Goal: Task Accomplishment & Management: Complete application form

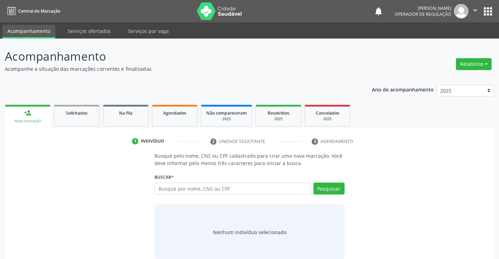
click at [232, 190] on input "text" at bounding box center [233, 189] width 156 height 12
type input "700 2024 5725 2922"
click at [335, 186] on button "Pesquisar" at bounding box center [329, 189] width 31 height 12
type input "700 2024 5725 2922"
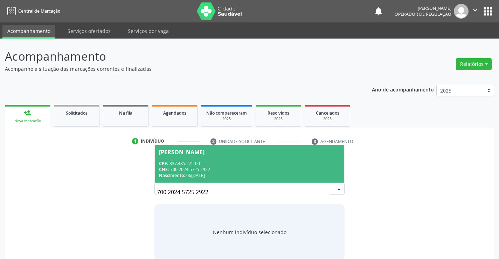
click at [234, 164] on div "CPF: 337.485.275-00" at bounding box center [249, 163] width 181 height 6
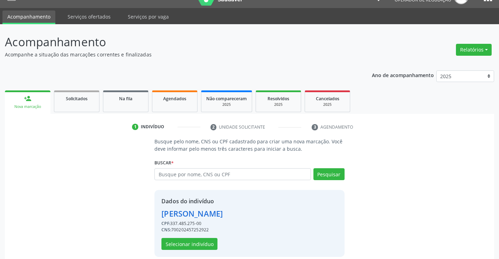
scroll to position [22, 0]
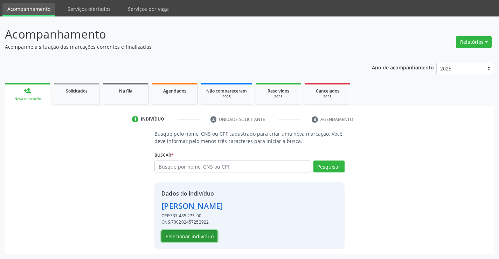
click at [191, 236] on button "Selecionar indivíduo" at bounding box center [190, 236] width 56 height 12
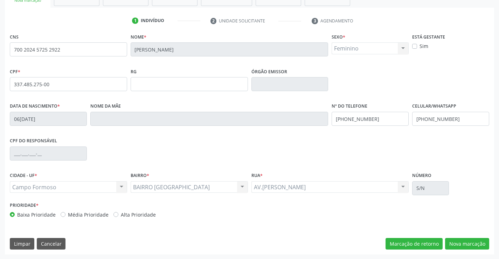
scroll to position [121, 0]
click at [463, 242] on button "Nova marcação" at bounding box center [467, 244] width 44 height 12
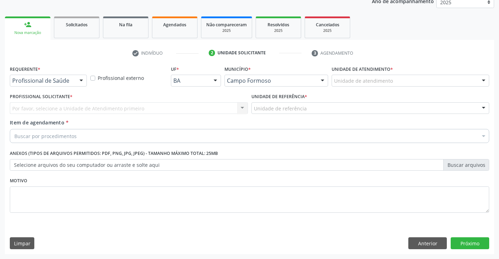
scroll to position [88, 0]
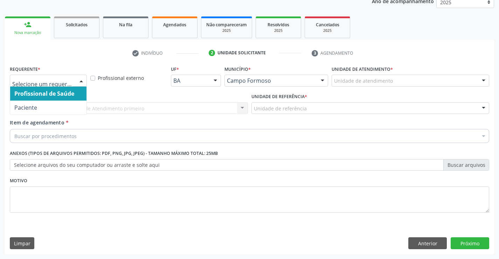
click at [62, 76] on div at bounding box center [48, 81] width 77 height 12
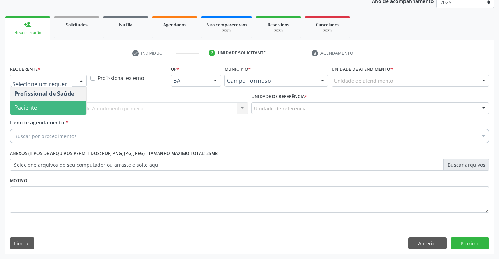
click at [61, 107] on span "Paciente" at bounding box center [48, 108] width 76 height 14
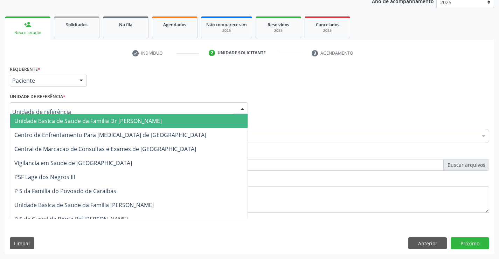
click at [64, 103] on div at bounding box center [129, 108] width 238 height 12
click at [91, 122] on span "Unidade Basica de Saude da Familia Dr [PERSON_NAME]" at bounding box center [88, 121] width 148 height 8
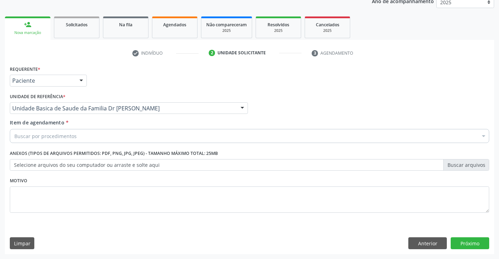
click at [93, 135] on div "Buscar por procedimentos" at bounding box center [250, 136] width 480 height 14
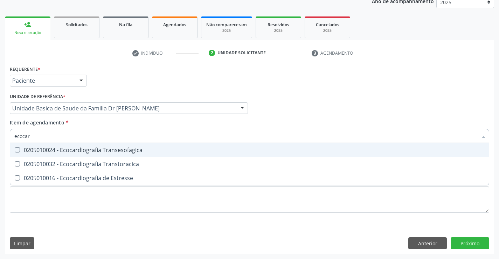
type input "ecocard"
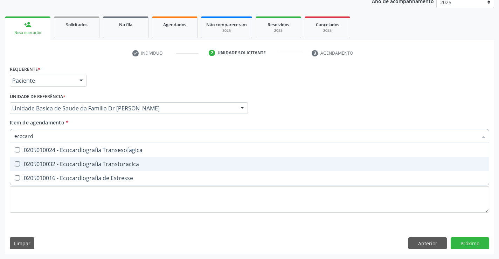
click at [118, 164] on div "0205010032 - Ecocardiografia Transtoracica" at bounding box center [249, 164] width 471 height 6
checkbox Transtoracica "true"
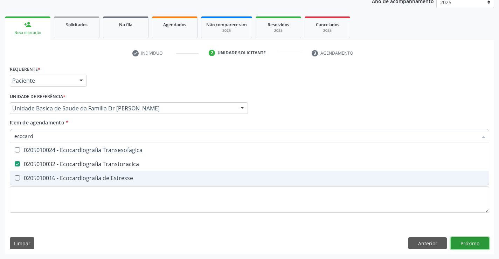
click at [471, 243] on div "Requerente * Paciente Profissional de Saúde Paciente Nenhum resultado encontrad…" at bounding box center [250, 159] width 490 height 190
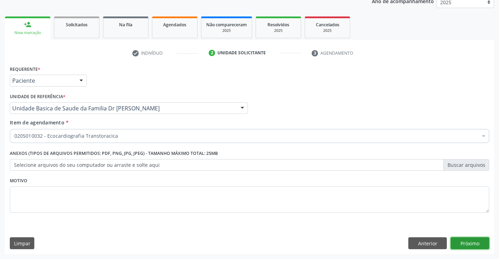
click at [471, 243] on button "Próximo" at bounding box center [470, 243] width 39 height 12
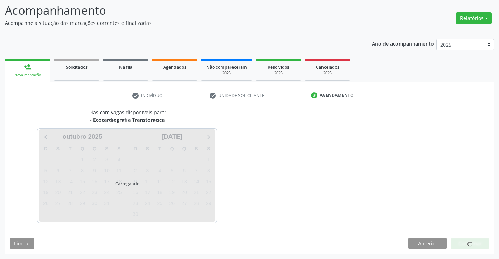
scroll to position [46, 0]
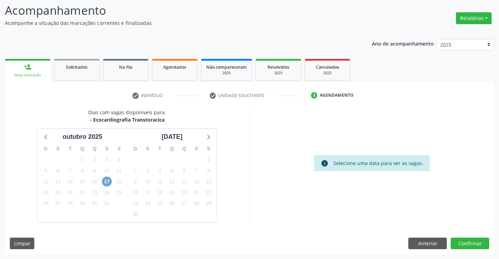
click at [108, 182] on span "17" at bounding box center [107, 182] width 10 height 10
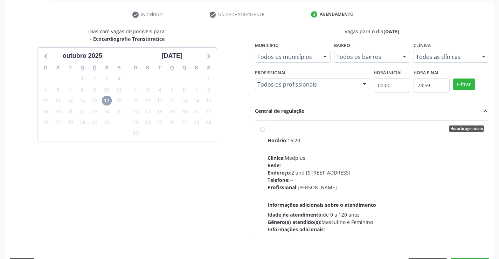
scroll to position [147, 0]
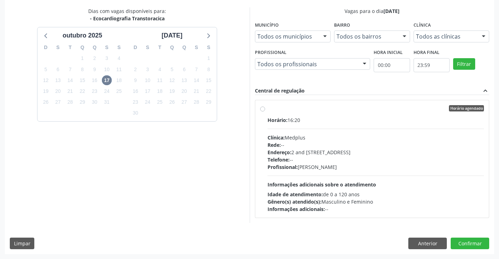
click at [341, 115] on label "Horário agendado Horário: 16:20 Clínica: Medplus Rede: -- Endereço: 2 and S 204…" at bounding box center [376, 159] width 217 height 108
click at [265, 111] on input "Horário agendado Horário: 16:20 Clínica: Medplus Rede: -- Endereço: 2 and S 204…" at bounding box center [262, 108] width 5 height 6
radio input "true"
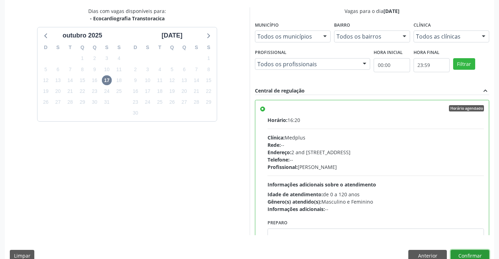
click at [469, 253] on button "Confirmar" at bounding box center [470, 256] width 39 height 12
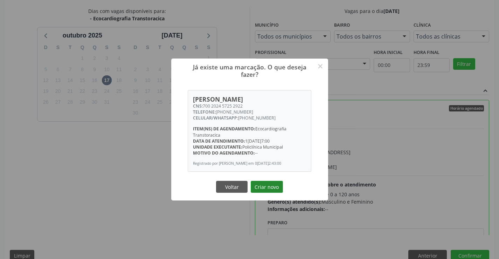
click at [265, 187] on button "Criar novo" at bounding box center [267, 187] width 32 height 12
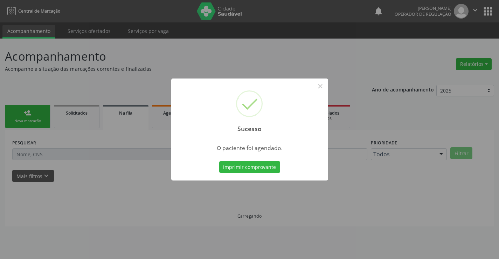
scroll to position [0, 0]
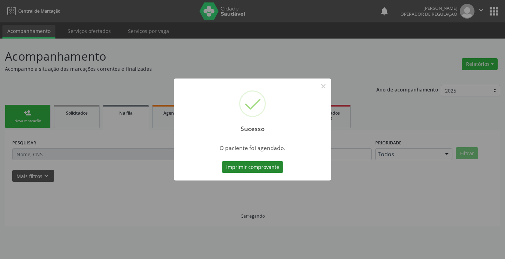
click at [259, 165] on button "Imprimir comprovante" at bounding box center [252, 167] width 61 height 12
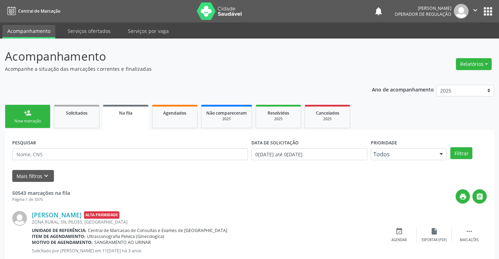
click at [38, 120] on div "Nova marcação" at bounding box center [27, 120] width 35 height 5
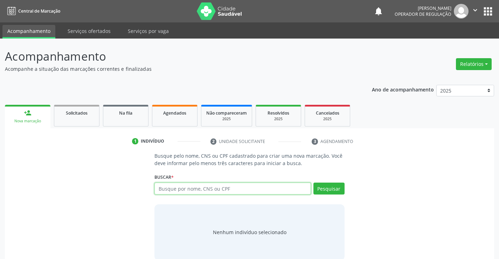
click at [264, 188] on input "text" at bounding box center [233, 189] width 156 height 12
type input "93176872534"
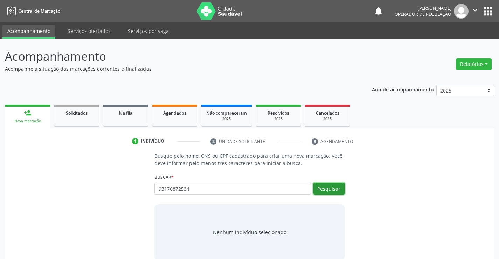
click at [328, 187] on button "Pesquisar" at bounding box center [329, 189] width 31 height 12
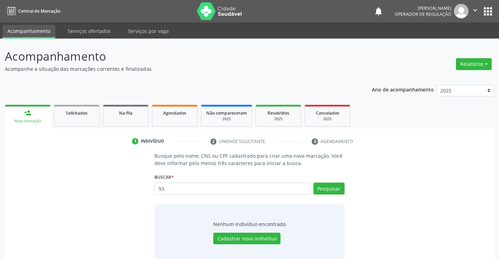
type input "9"
type input "709804090624194"
click at [329, 188] on button "Pesquisar" at bounding box center [329, 189] width 31 height 12
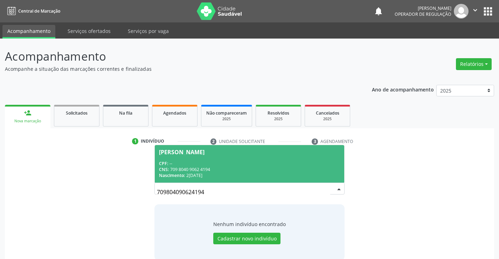
click at [225, 158] on span "Analucia Teixeira Lima CPF: -- CNS: 709 8040 9062 4194 Nascimento: 27/02/1977" at bounding box center [249, 163] width 189 height 37
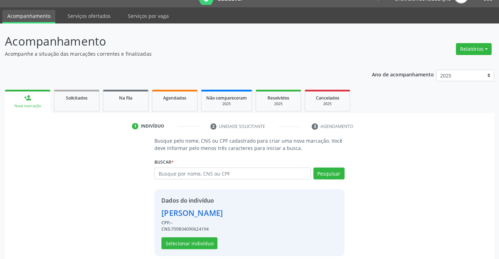
scroll to position [22, 0]
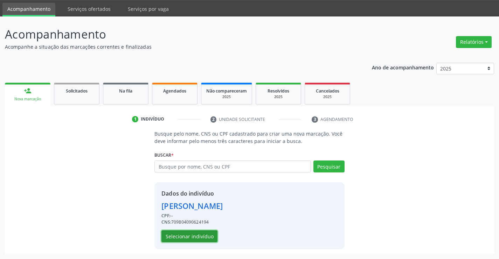
click at [194, 237] on button "Selecionar indivíduo" at bounding box center [190, 236] width 56 height 12
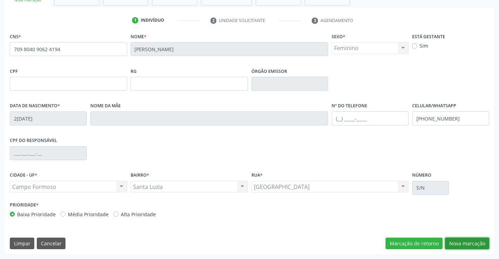
click at [466, 241] on button "Nova marcação" at bounding box center [467, 244] width 44 height 12
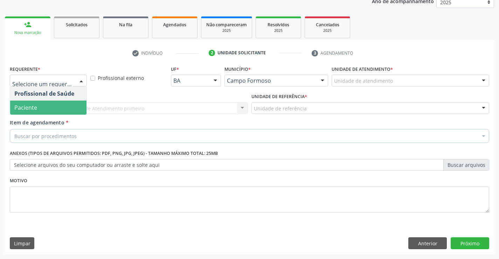
click at [53, 107] on span "Paciente" at bounding box center [48, 108] width 76 height 14
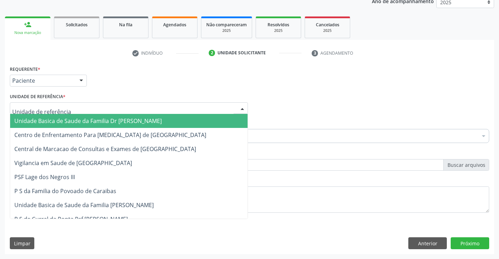
click at [74, 122] on span "Unidade Basica de Saude da Familia Dr [PERSON_NAME]" at bounding box center [88, 121] width 148 height 8
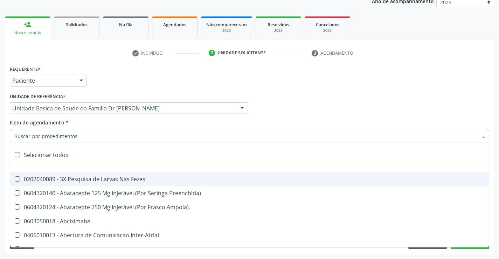
click at [82, 139] on div at bounding box center [250, 136] width 480 height 14
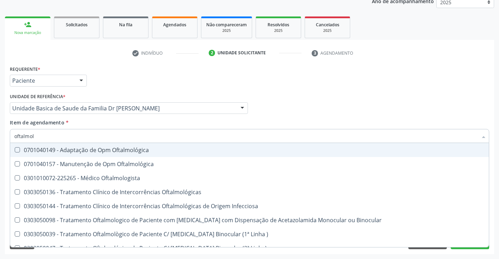
type input "oftalmolo"
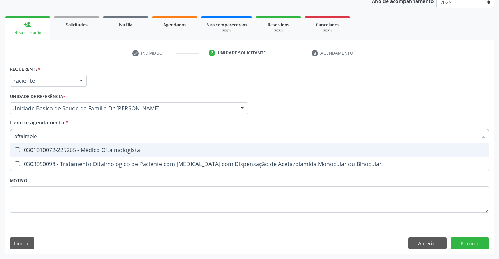
click at [110, 150] on div "0301010072-225265 - Médico Oftalmologista" at bounding box center [249, 150] width 471 height 6
checkbox Oftalmologista "true"
click at [114, 124] on div "Item de agendamento * oftalmolo Desfazer seleção 0301010072-225265 - Médico Oft…" at bounding box center [250, 130] width 480 height 22
checkbox Binocular "true"
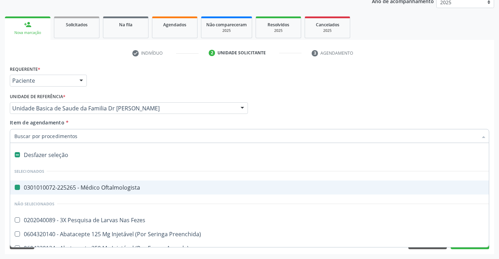
type input "u"
checkbox Oftalmologista "false"
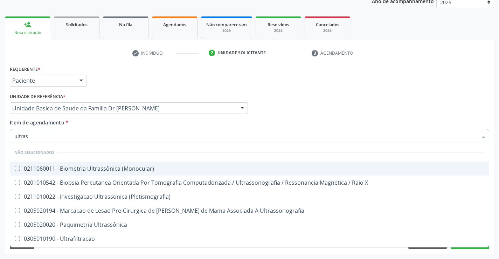
type input "ultrass"
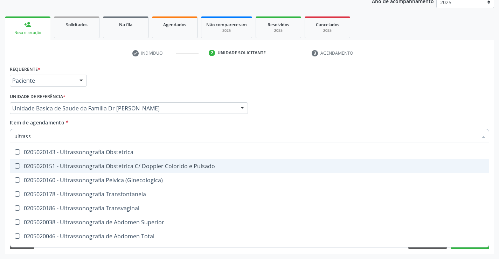
scroll to position [140, 0]
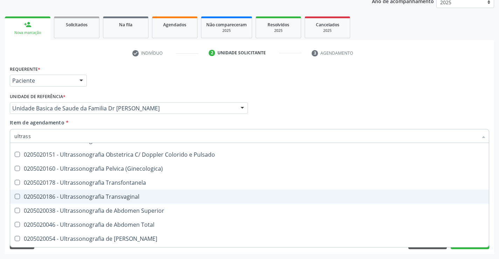
click at [144, 197] on div "0205020186 - Ultrassonografia Transvaginal" at bounding box center [249, 197] width 471 height 6
checkbox Transvaginal "true"
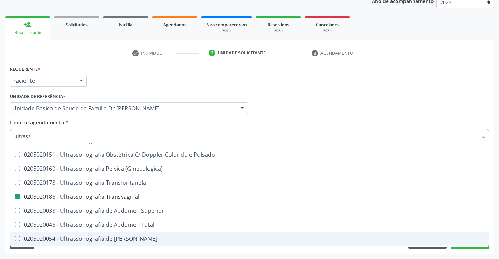
click at [495, 228] on div "Acompanhamento Acompanhe a situação das marcações correntes e finalizadas Relat…" at bounding box center [249, 104] width 499 height 309
checkbox \(Monocular\) "true"
checkbox Transvaginal "false"
checkbox X "true"
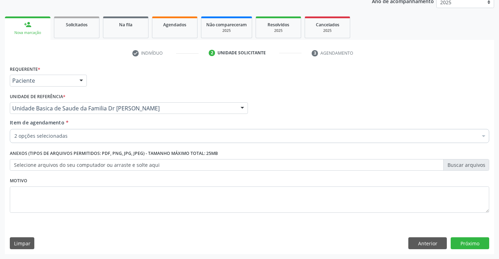
scroll to position [0, 0]
click at [471, 244] on button "Próximo" at bounding box center [470, 243] width 39 height 12
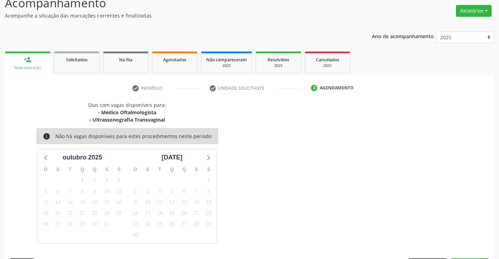
scroll to position [74, 0]
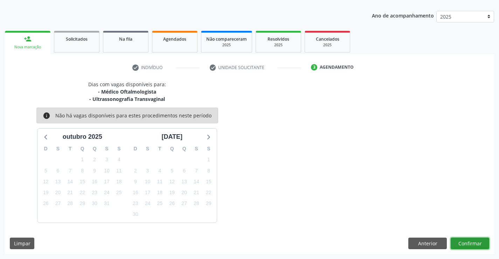
click at [470, 242] on button "Confirmar" at bounding box center [470, 244] width 39 height 12
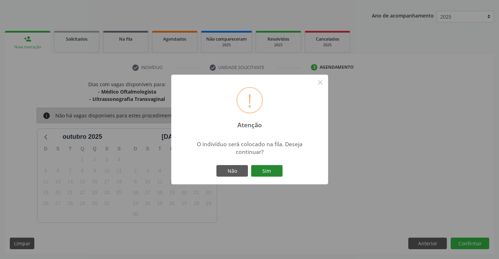
click at [265, 171] on button "Sim" at bounding box center [267, 171] width 32 height 12
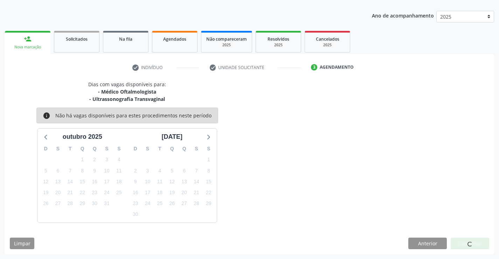
scroll to position [0, 0]
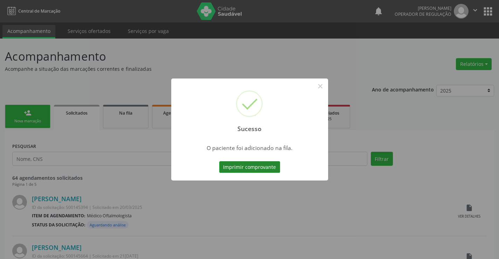
click at [258, 166] on button "Imprimir comprovante" at bounding box center [249, 167] width 61 height 12
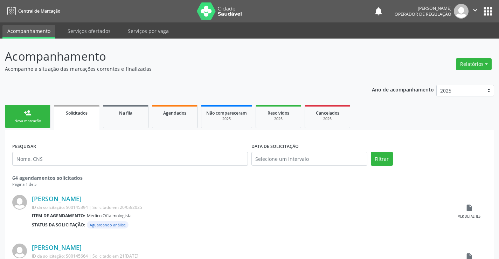
click at [27, 111] on div "person_add" at bounding box center [28, 113] width 8 height 8
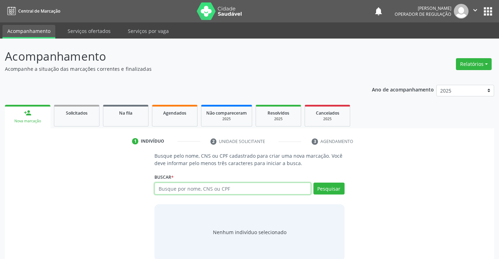
drag, startPoint x: 67, startPoint y: 5, endPoint x: 206, endPoint y: 186, distance: 227.7
click at [206, 186] on input "text" at bounding box center [233, 189] width 156 height 12
click at [214, 191] on input "text" at bounding box center [233, 189] width 156 height 12
type input "700002794161908"
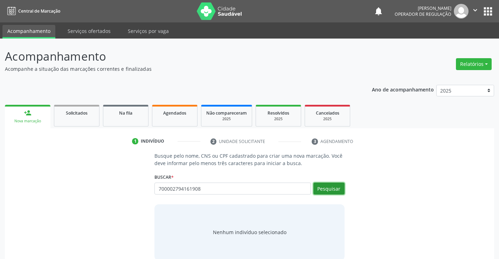
click at [341, 187] on button "Pesquisar" at bounding box center [329, 189] width 31 height 12
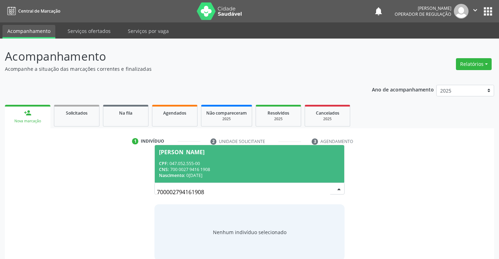
click at [224, 164] on div "CPF: 047.052.555-00" at bounding box center [249, 163] width 181 height 6
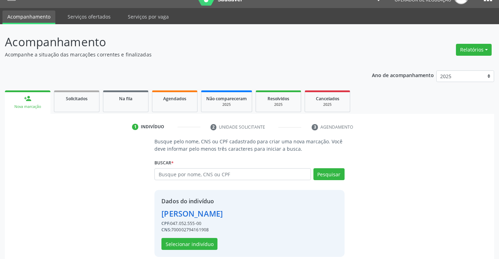
scroll to position [22, 0]
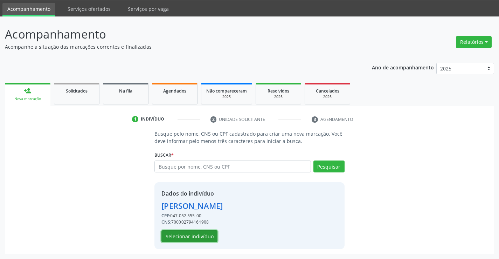
click at [193, 234] on button "Selecionar indivíduo" at bounding box center [190, 236] width 56 height 12
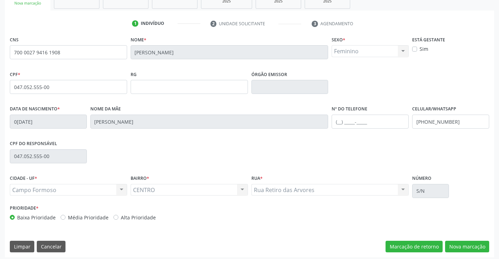
scroll to position [121, 0]
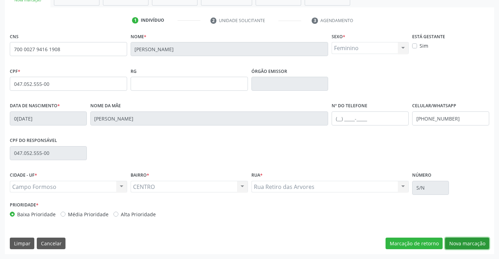
click at [461, 241] on button "Nova marcação" at bounding box center [467, 244] width 44 height 12
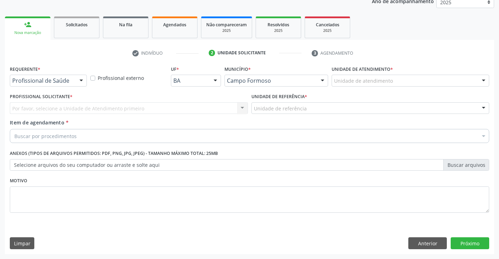
scroll to position [88, 0]
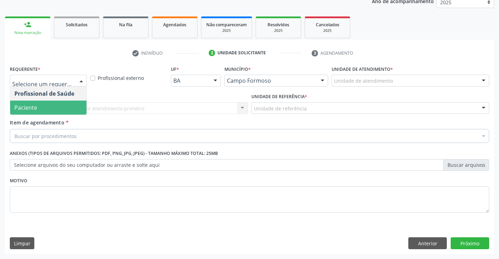
click at [39, 106] on span "Paciente" at bounding box center [48, 108] width 76 height 14
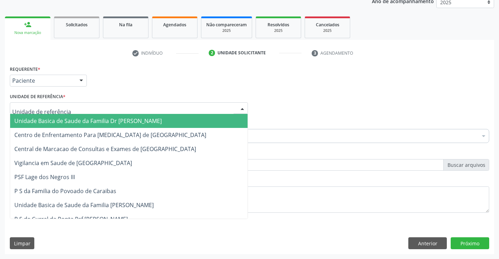
click at [68, 122] on span "Unidade Basica de Saude da Familia Dr [PERSON_NAME]" at bounding box center [88, 121] width 148 height 8
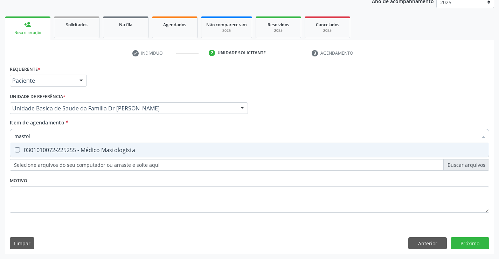
type input "mastolo"
click at [164, 148] on div "0301010072-225255 - Médico Mastologista" at bounding box center [249, 150] width 471 height 6
checkbox Mastologista "true"
click at [474, 241] on div "Requerente * Paciente Profissional de Saúde Paciente Nenhum resultado encontrad…" at bounding box center [250, 159] width 490 height 190
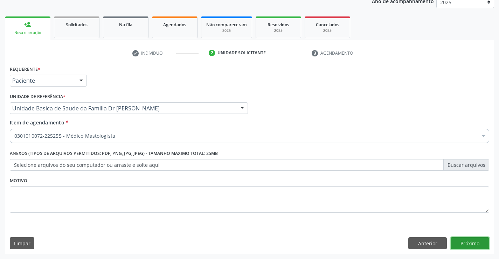
click at [474, 241] on button "Próximo" at bounding box center [470, 243] width 39 height 12
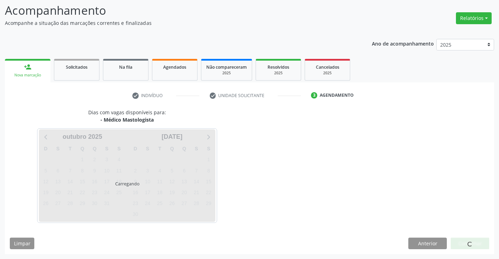
scroll to position [46, 0]
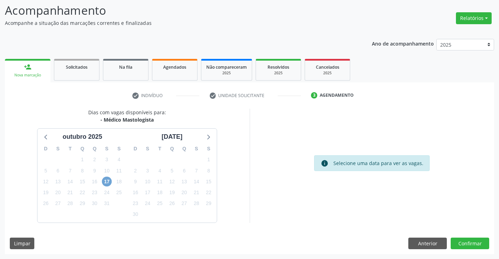
click at [104, 182] on span "17" at bounding box center [107, 182] width 10 height 10
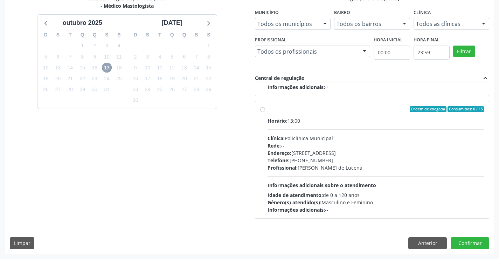
scroll to position [110, 0]
click at [329, 113] on label "Ordem de chegada Consumidos: 0 / 15 Horário: 13:00 Clínica: Policlínica Municip…" at bounding box center [376, 159] width 217 height 108
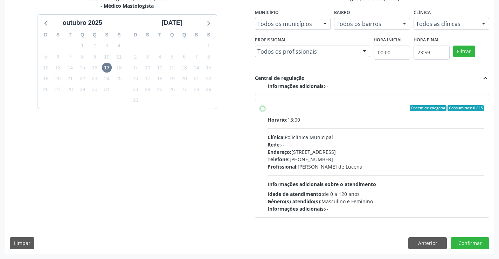
click at [265, 111] on input "Ordem de chegada Consumidos: 0 / 15 Horário: 13:00 Clínica: Policlínica Municip…" at bounding box center [262, 108] width 5 height 6
radio input "true"
click at [472, 241] on button "Confirmar" at bounding box center [470, 243] width 39 height 12
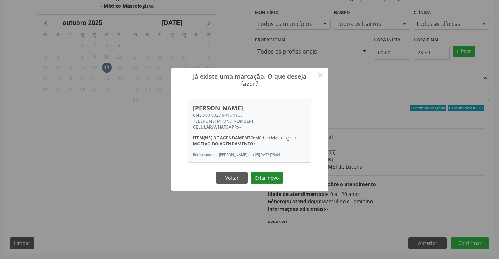
click at [267, 177] on button "Criar novo" at bounding box center [267, 178] width 32 height 12
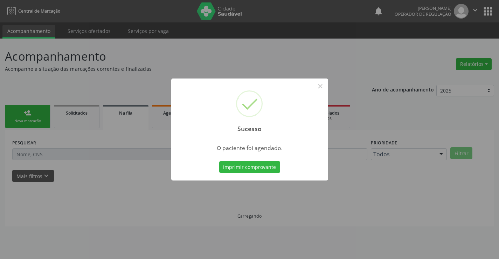
scroll to position [0, 0]
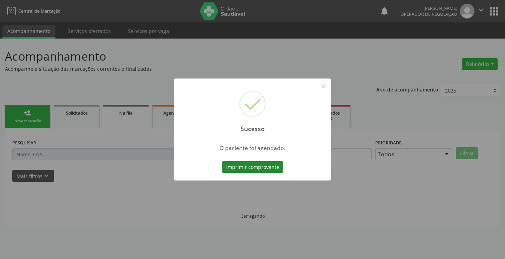
click at [249, 165] on button "Imprimir comprovante" at bounding box center [252, 167] width 61 height 12
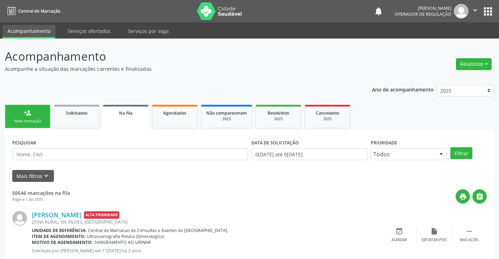
click at [34, 120] on div "Nova marcação" at bounding box center [27, 120] width 35 height 5
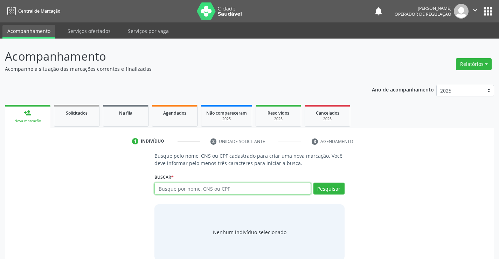
click at [239, 187] on input "text" at bounding box center [233, 189] width 156 height 12
type input "702108736676896"
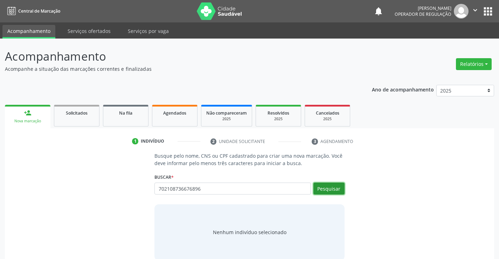
click at [338, 188] on button "Pesquisar" at bounding box center [329, 189] width 31 height 12
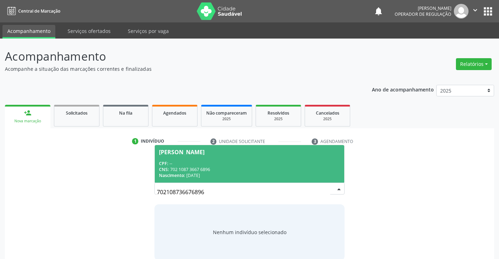
click at [229, 166] on div "CPF: --" at bounding box center [249, 163] width 181 height 6
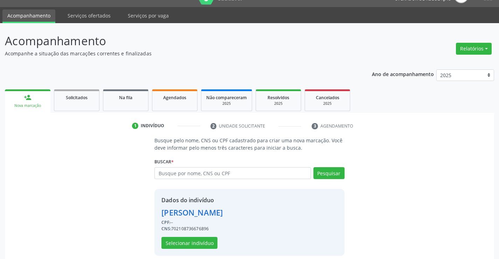
scroll to position [22, 0]
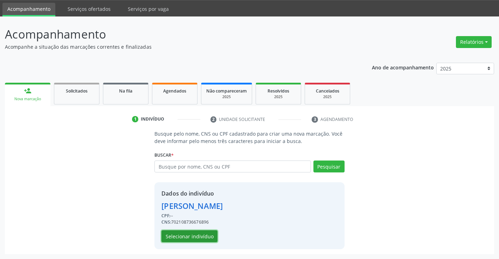
click at [187, 236] on button "Selecionar indivíduo" at bounding box center [190, 236] width 56 height 12
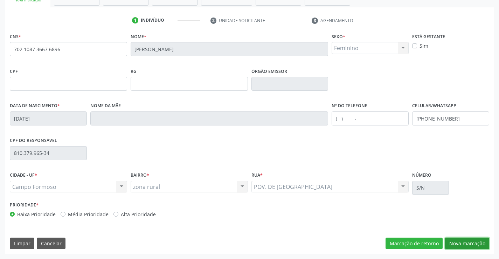
click at [463, 242] on button "Nova marcação" at bounding box center [467, 244] width 44 height 12
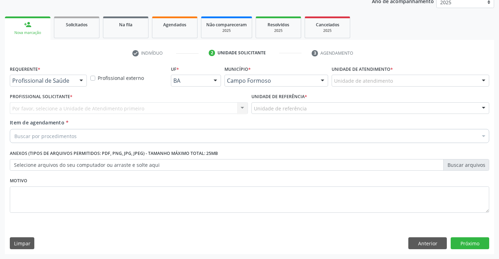
scroll to position [88, 0]
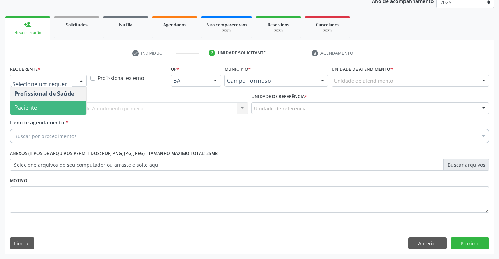
click at [41, 108] on span "Paciente" at bounding box center [48, 108] width 76 height 14
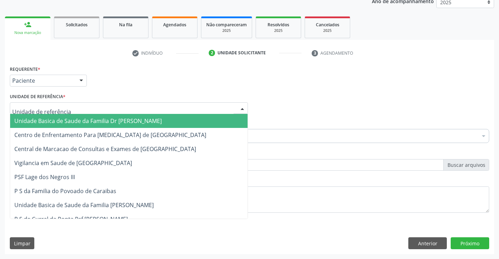
click at [60, 116] on span "Unidade Basica de Saude da Familia Dr [PERSON_NAME]" at bounding box center [129, 121] width 238 height 14
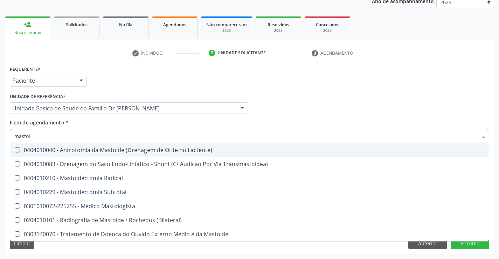
type input "mastolo"
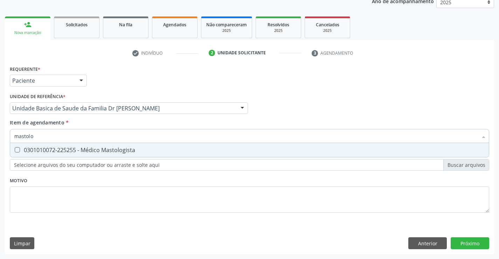
click at [100, 149] on div "0301010072-225255 - Médico Mastologista" at bounding box center [249, 150] width 471 height 6
checkbox Mastologista "true"
click at [476, 243] on div "Requerente * Paciente Profissional de Saúde Paciente Nenhum resultado encontrad…" at bounding box center [250, 159] width 490 height 190
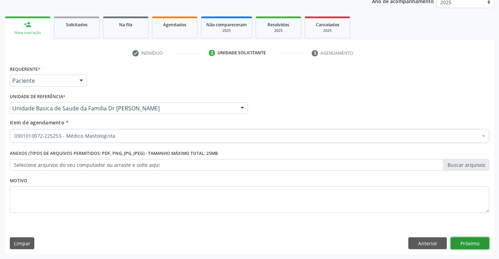
click at [476, 243] on button "Próximo" at bounding box center [470, 243] width 39 height 12
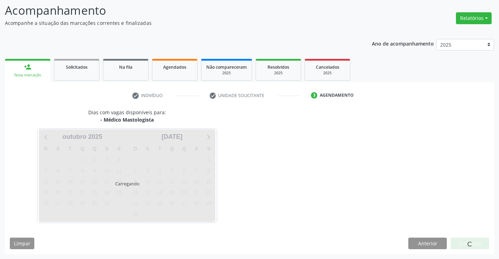
scroll to position [46, 0]
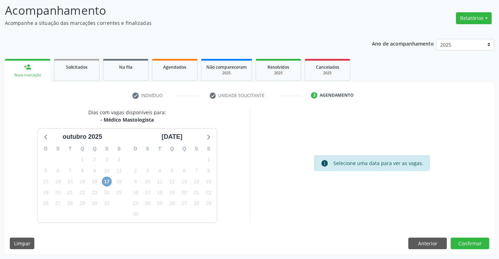
click at [108, 182] on span "17" at bounding box center [107, 182] width 10 height 10
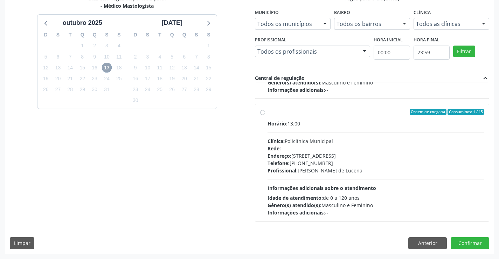
scroll to position [110, 0]
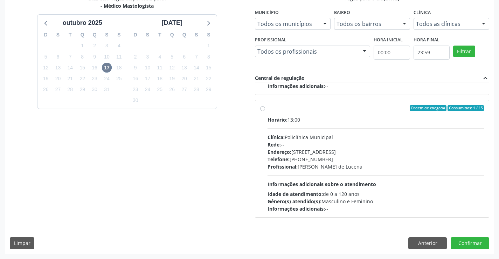
click at [350, 115] on label "Ordem de chegada Consumidos: 1 / 15 Horário: 13:00 Clínica: Policlínica Municip…" at bounding box center [376, 159] width 217 height 108
click at [265, 111] on input "Ordem de chegada Consumidos: 1 / 15 Horário: 13:00 Clínica: Policlínica Municip…" at bounding box center [262, 108] width 5 height 6
radio input "true"
click at [474, 245] on button "Confirmar" at bounding box center [470, 243] width 39 height 12
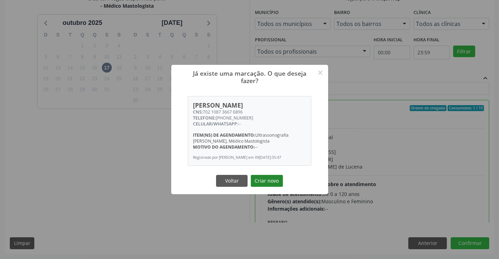
click at [268, 182] on button "Criar novo" at bounding box center [267, 181] width 32 height 12
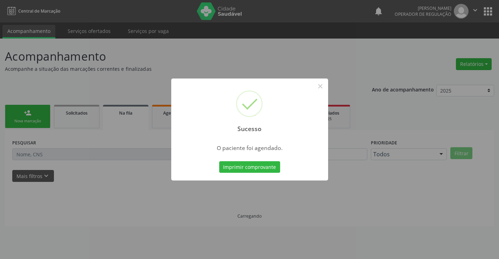
scroll to position [0, 0]
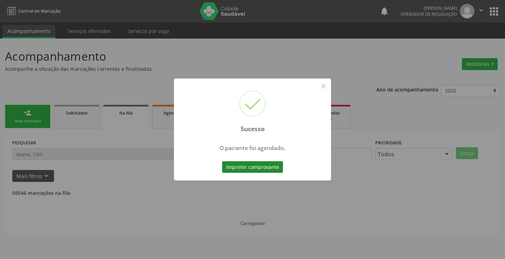
click at [252, 165] on button "Imprimir comprovante" at bounding box center [252, 167] width 61 height 12
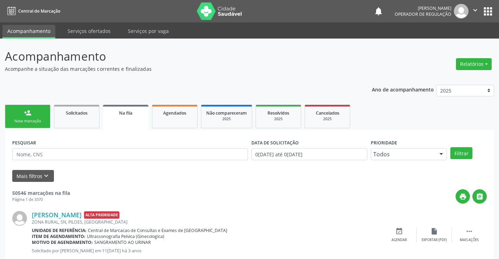
click at [31, 114] on div "person_add" at bounding box center [28, 113] width 8 height 8
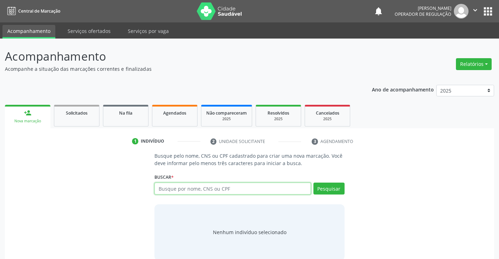
click at [228, 191] on input "text" at bounding box center [233, 189] width 156 height 12
click at [230, 189] on input "text" at bounding box center [233, 189] width 156 height 12
type input "706409182145180"
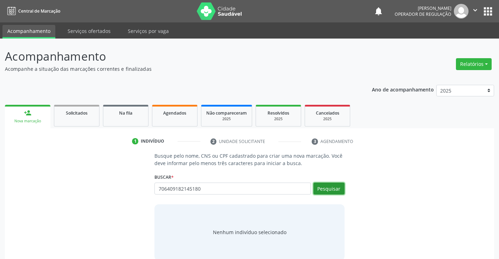
click at [322, 186] on button "Pesquisar" at bounding box center [329, 189] width 31 height 12
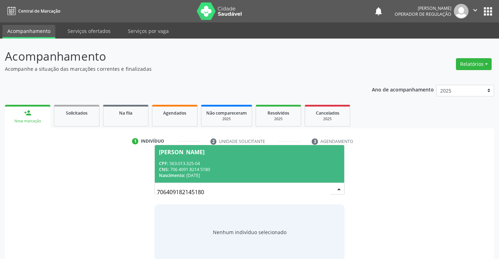
click at [226, 154] on div "Carolina Lima Araujo" at bounding box center [249, 152] width 181 height 6
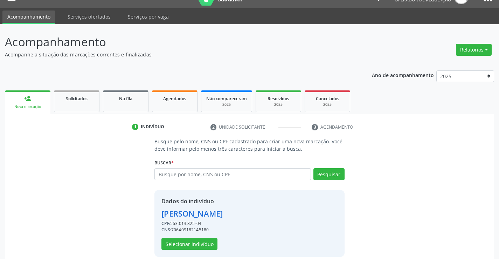
scroll to position [22, 0]
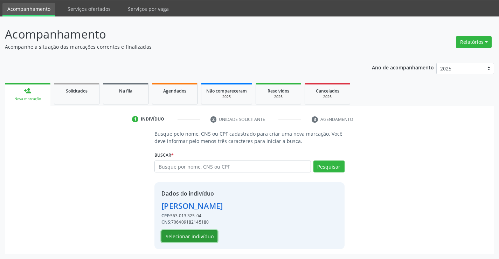
click at [190, 234] on button "Selecionar indivíduo" at bounding box center [190, 236] width 56 height 12
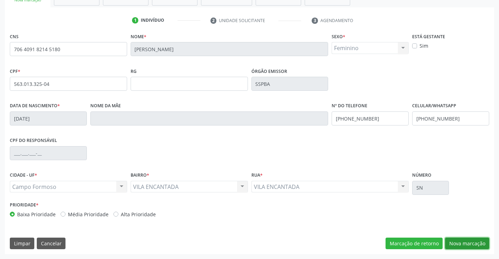
click at [466, 242] on button "Nova marcação" at bounding box center [467, 244] width 44 height 12
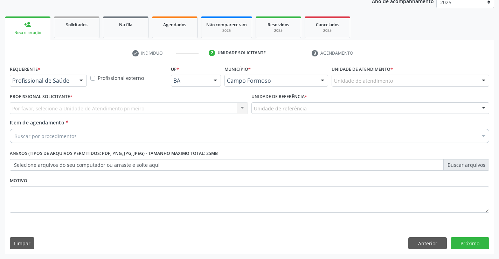
scroll to position [88, 0]
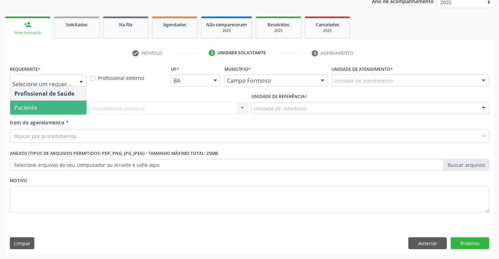
click at [38, 107] on span "Paciente" at bounding box center [48, 108] width 76 height 14
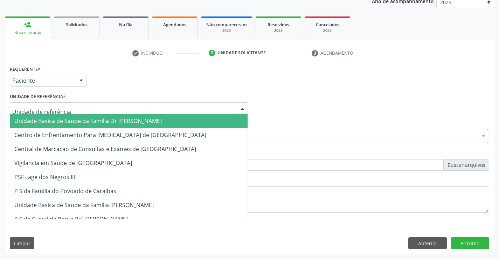
click at [59, 121] on span "Unidade Basica de Saude da Familia Dr [PERSON_NAME]" at bounding box center [88, 121] width 148 height 8
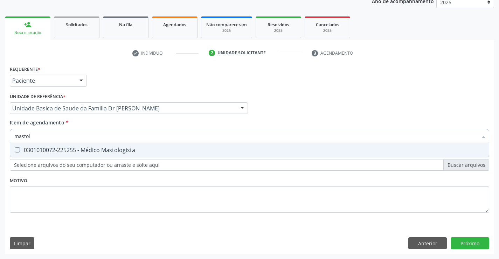
type input "mastolo"
click at [101, 151] on div "0301010072-225255 - Médico Mastologista" at bounding box center [249, 150] width 471 height 6
checkbox Mastologista "true"
click at [471, 242] on div "Requerente * Paciente Profissional de Saúde Paciente Nenhum resultado encontrad…" at bounding box center [250, 159] width 490 height 190
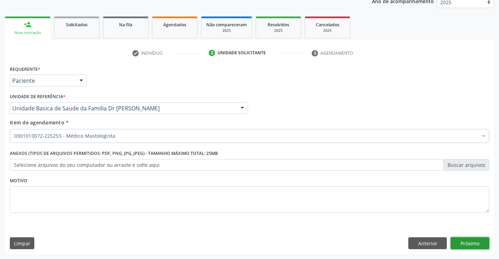
click at [471, 242] on button "Próximo" at bounding box center [470, 243] width 39 height 12
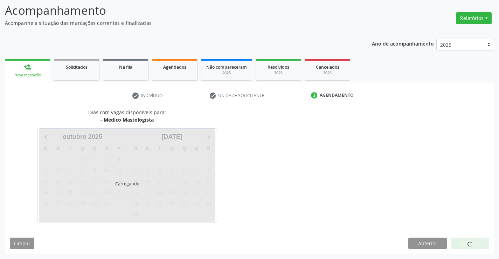
scroll to position [46, 0]
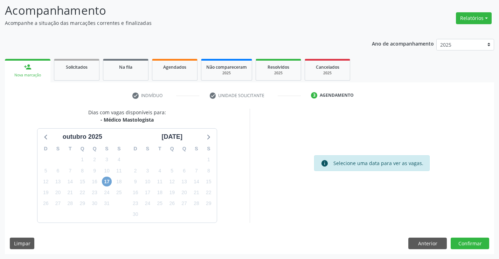
click at [107, 182] on span "17" at bounding box center [107, 182] width 10 height 10
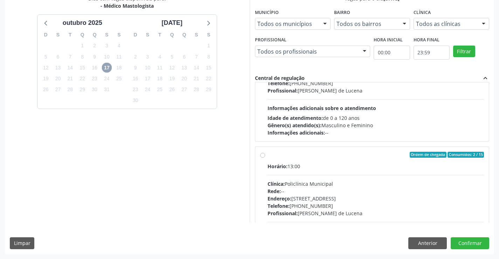
scroll to position [110, 0]
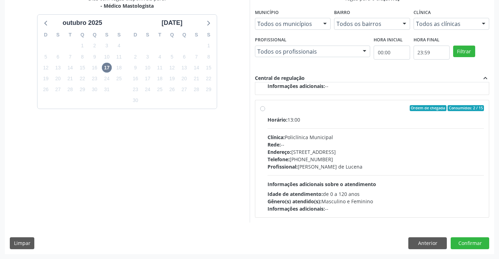
click at [329, 115] on label "Ordem de chegada Consumidos: 2 / 15 Horário: 13:00 Clínica: Policlínica Municip…" at bounding box center [376, 159] width 217 height 108
click at [265, 111] on input "Ordem de chegada Consumidos: 2 / 15 Horário: 13:00 Clínica: Policlínica Municip…" at bounding box center [262, 108] width 5 height 6
radio input "true"
click at [466, 240] on button "Confirmar" at bounding box center [470, 243] width 39 height 12
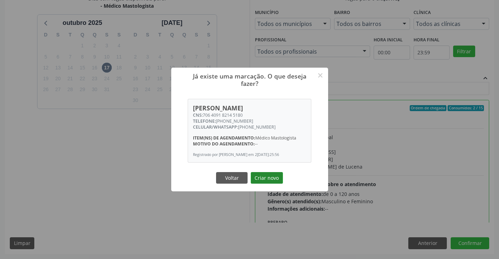
click at [268, 179] on button "Criar novo" at bounding box center [267, 178] width 32 height 12
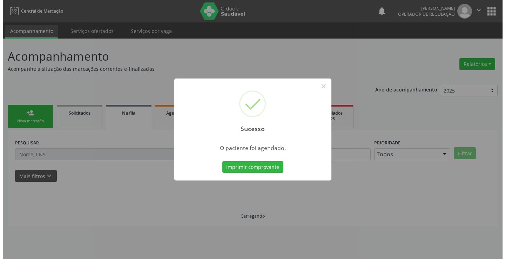
scroll to position [0, 0]
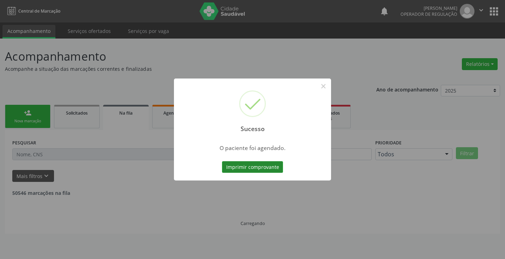
click at [260, 168] on button "Imprimir comprovante" at bounding box center [252, 167] width 61 height 12
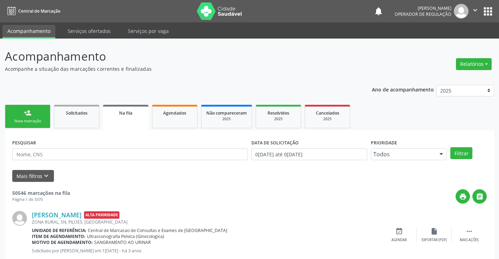
click at [37, 116] on link "person_add Nova marcação" at bounding box center [28, 116] width 46 height 23
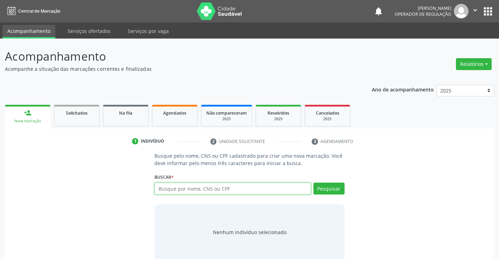
click at [204, 189] on input "text" at bounding box center [233, 189] width 156 height 12
click at [231, 189] on input "text" at bounding box center [233, 189] width 156 height 12
type input "705209491635879"
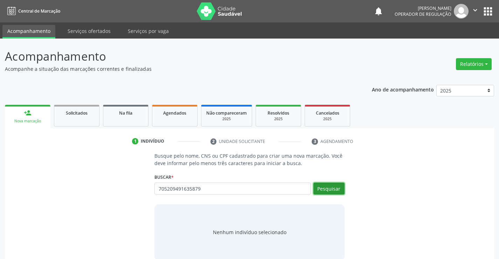
click at [331, 187] on button "Pesquisar" at bounding box center [329, 189] width 31 height 12
type input "705209491635879"
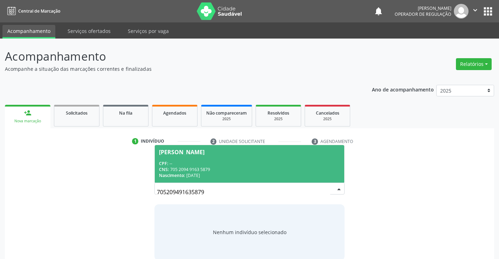
click at [221, 165] on div "CPF: --" at bounding box center [249, 163] width 181 height 6
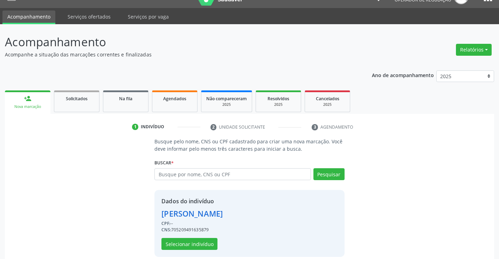
scroll to position [22, 0]
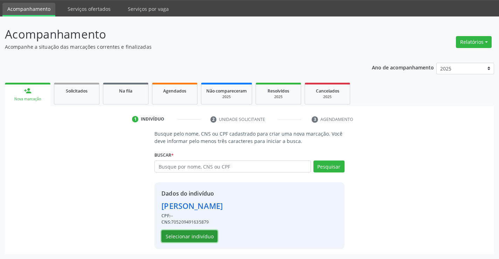
click at [187, 235] on button "Selecionar indivíduo" at bounding box center [190, 236] width 56 height 12
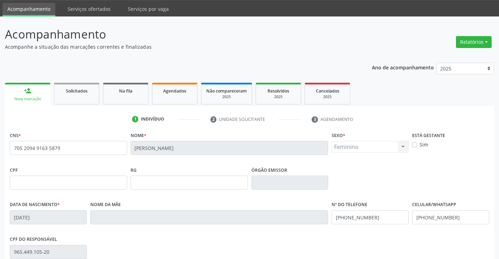
scroll to position [121, 0]
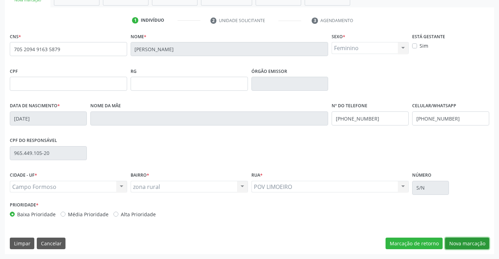
click at [471, 243] on button "Nova marcação" at bounding box center [467, 244] width 44 height 12
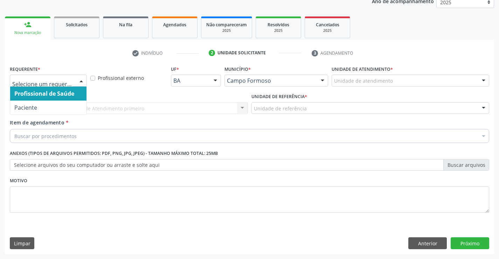
click at [44, 94] on span "Profissional de Saúde" at bounding box center [44, 94] width 60 height 8
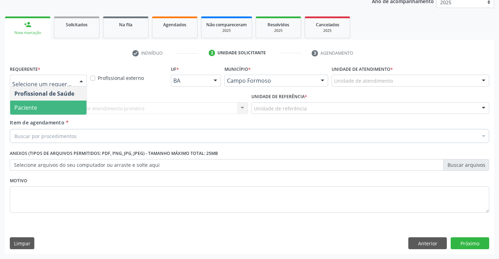
click at [44, 102] on span "Paciente" at bounding box center [48, 108] width 76 height 14
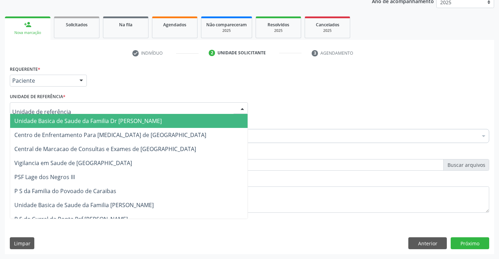
click at [52, 119] on span "Unidade Basica de Saude da Familia Dr [PERSON_NAME]" at bounding box center [88, 121] width 148 height 8
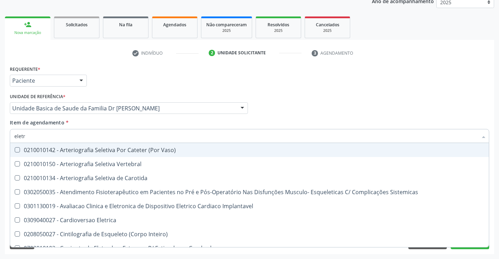
type input "eletro"
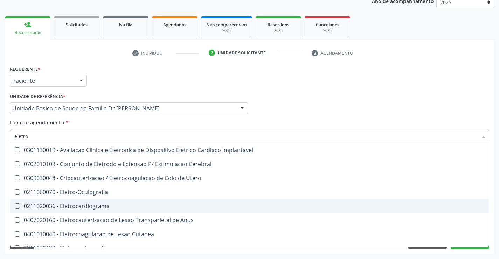
click at [97, 204] on div "0211020036 - Eletrocardiograma" at bounding box center [249, 206] width 471 height 6
checkbox Eletrocardiograma "true"
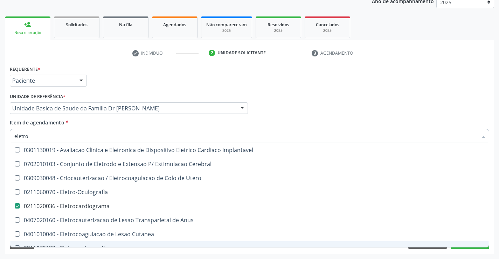
click at [493, 231] on div "Requerente * Paciente Profissional de Saúde Paciente Nenhum resultado encontrad…" at bounding box center [250, 159] width 490 height 190
checkbox Cerebral "true"
checkbox Eletrocardiograma "false"
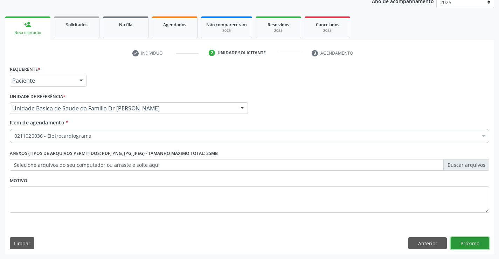
click at [471, 243] on button "Próximo" at bounding box center [470, 243] width 39 height 12
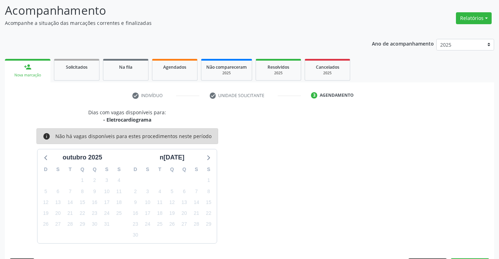
scroll to position [67, 0]
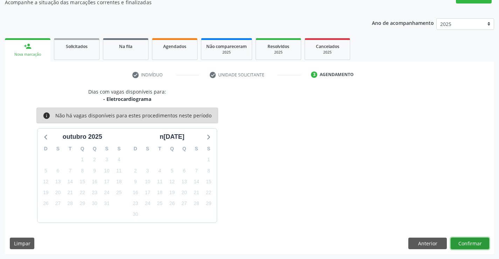
click at [471, 243] on button "Confirmar" at bounding box center [470, 244] width 39 height 12
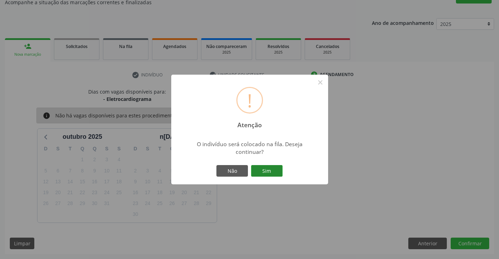
click at [265, 171] on button "Sim" at bounding box center [267, 171] width 32 height 12
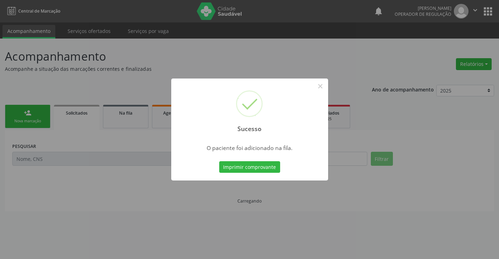
scroll to position [0, 0]
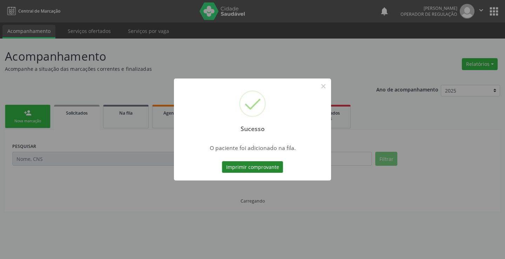
click at [262, 166] on button "Imprimir comprovante" at bounding box center [252, 167] width 61 height 12
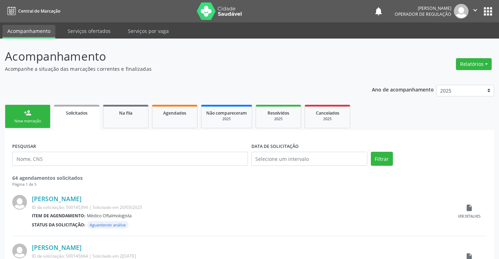
click at [33, 114] on link "person_add Nova marcação" at bounding box center [28, 116] width 46 height 23
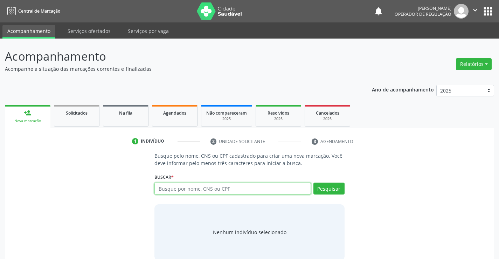
click at [223, 191] on input "text" at bounding box center [233, 189] width 156 height 12
click at [478, 6] on button "" at bounding box center [475, 11] width 13 height 15
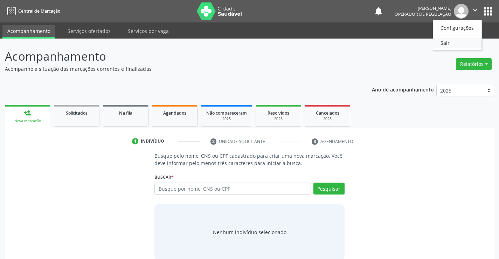
click at [452, 43] on link "Sair" at bounding box center [457, 43] width 48 height 10
